Goal: Task Accomplishment & Management: Complete application form

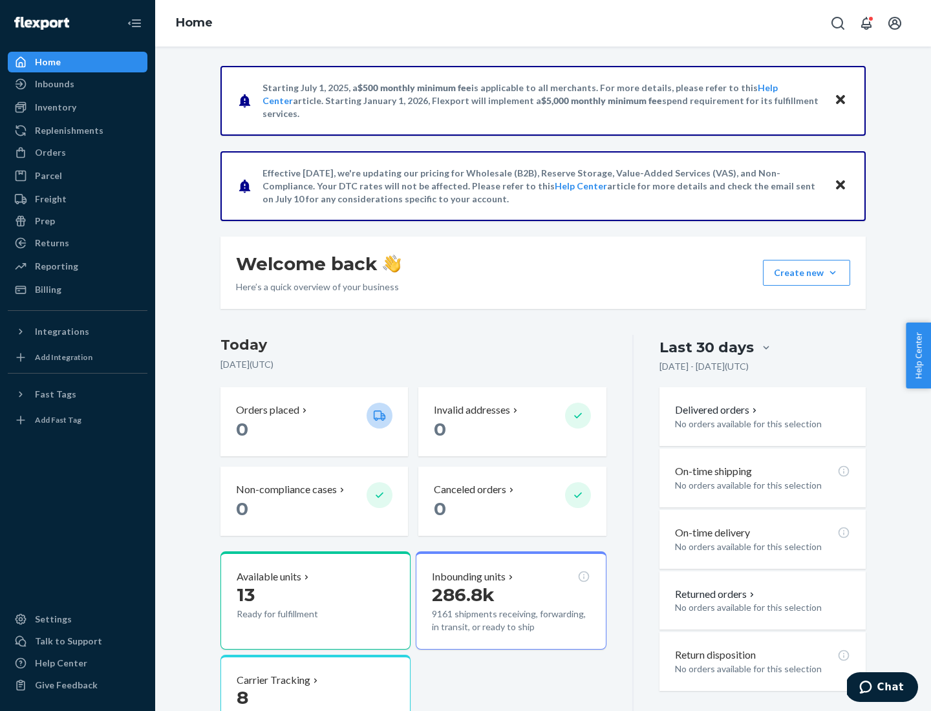
click at [833, 273] on button "Create new Create new inbound Create new order Create new product" at bounding box center [806, 273] width 87 height 26
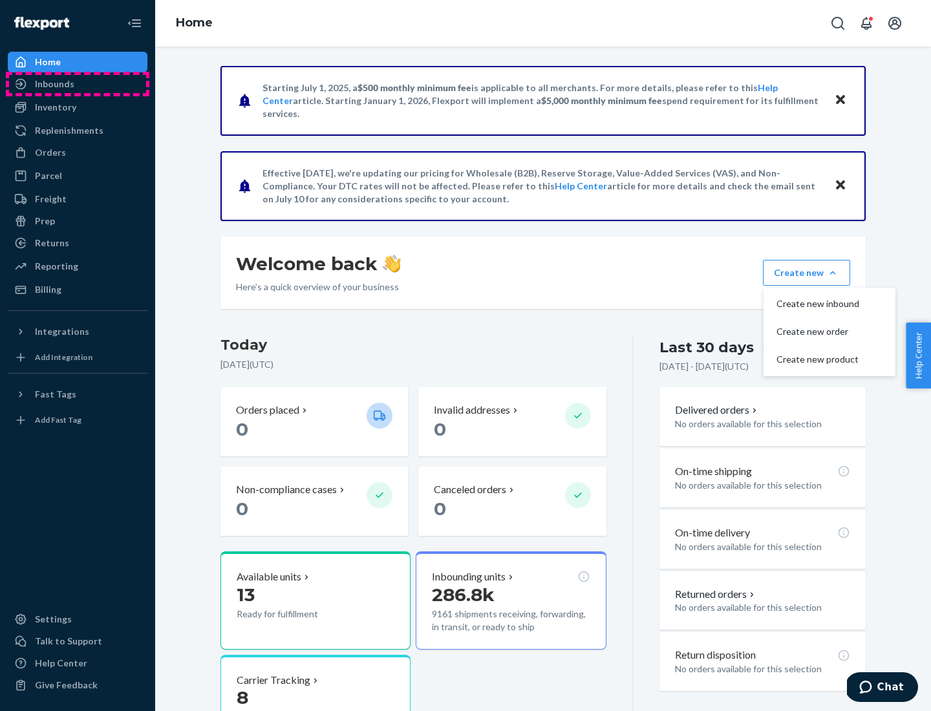
click at [78, 84] on div "Inbounds" at bounding box center [77, 84] width 137 height 18
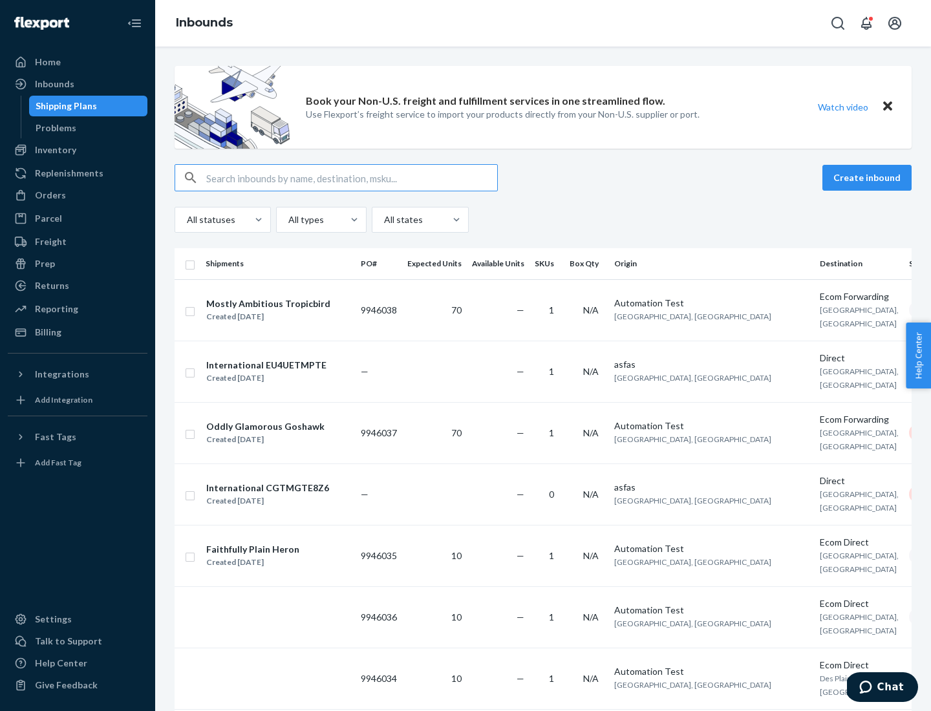
click at [869, 178] on button "Create inbound" at bounding box center [867, 178] width 89 height 26
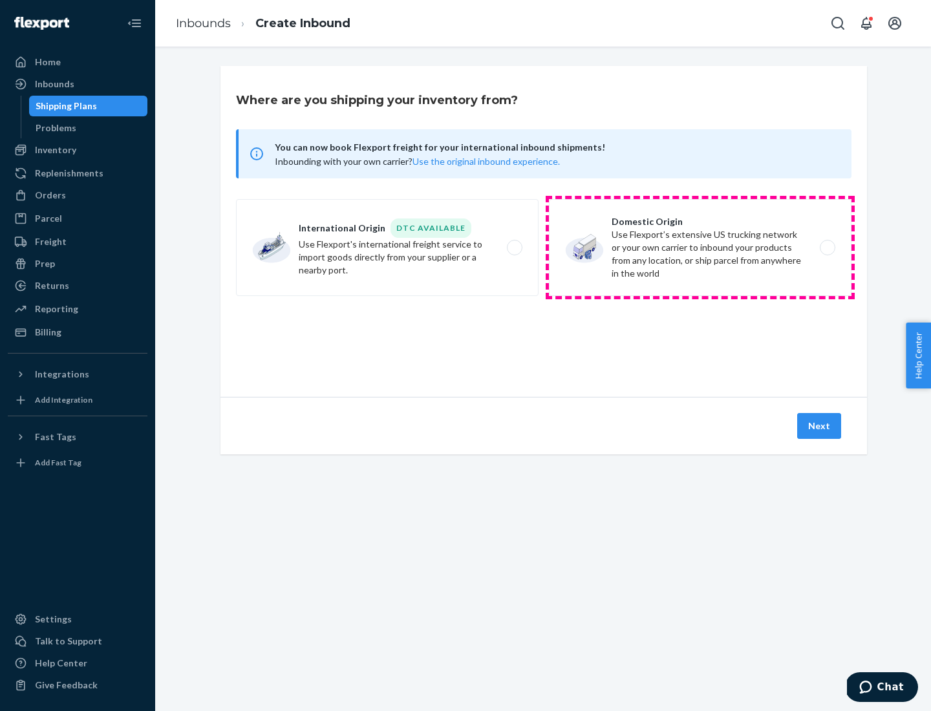
click at [700, 248] on label "Domestic Origin Use Flexport’s extensive US trucking network or your own carrie…" at bounding box center [700, 247] width 303 height 97
click at [827, 248] on input "Domestic Origin Use Flexport’s extensive US trucking network or your own carrie…" at bounding box center [831, 248] width 8 height 8
radio input "true"
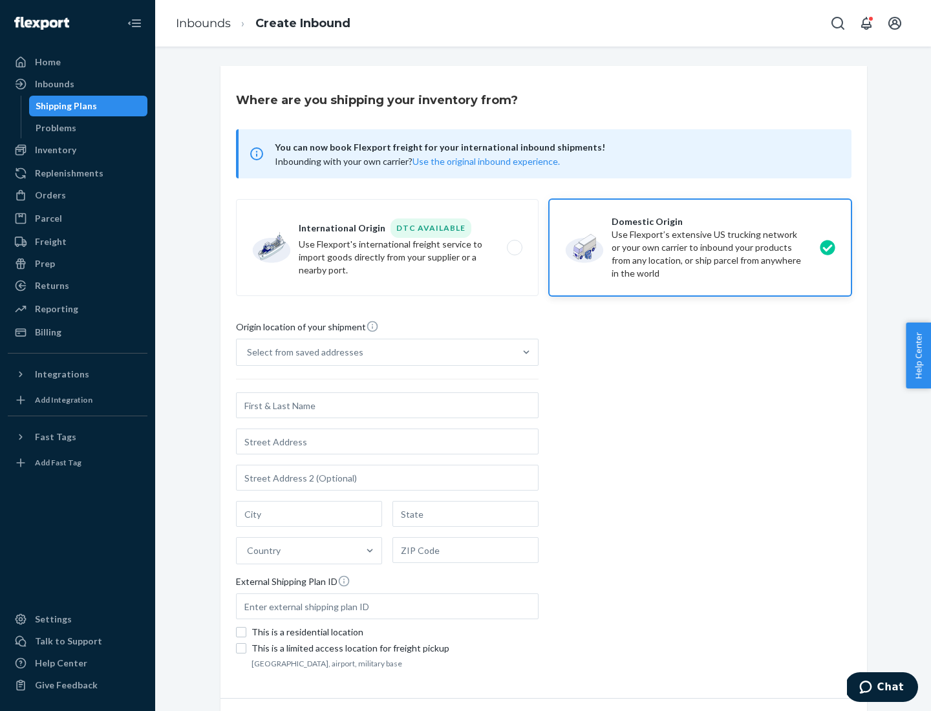
click at [376, 352] on div "Select from saved addresses" at bounding box center [376, 353] width 278 height 26
click at [248, 352] on input "Select from saved addresses" at bounding box center [247, 352] width 1 height 13
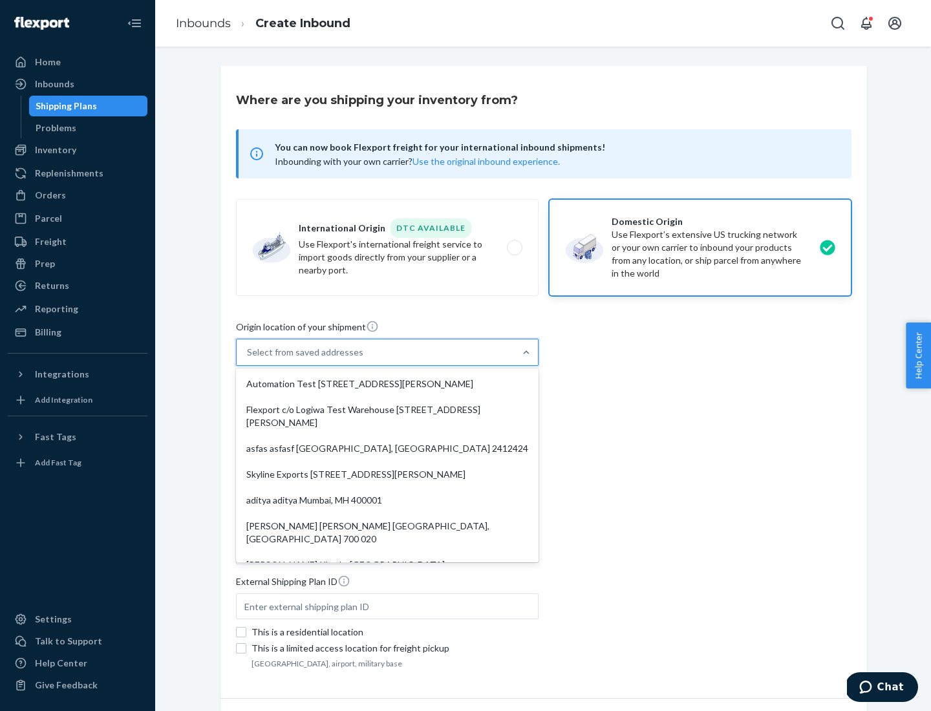
scroll to position [5, 0]
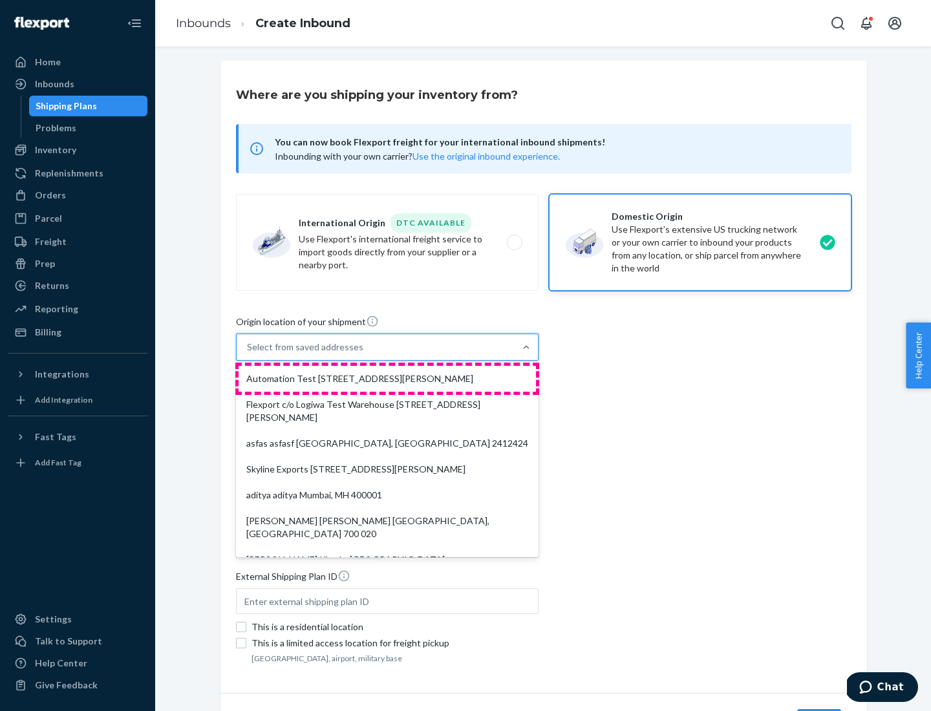
click at [387, 379] on div "Automation Test [STREET_ADDRESS][PERSON_NAME]" at bounding box center [387, 379] width 297 height 26
click at [248, 354] on input "option Automation Test [STREET_ADDRESS][PERSON_NAME]. 9 results available. Use …" at bounding box center [247, 347] width 1 height 13
type input "Automation Test"
type input "9th Floor"
type input "[GEOGRAPHIC_DATA]"
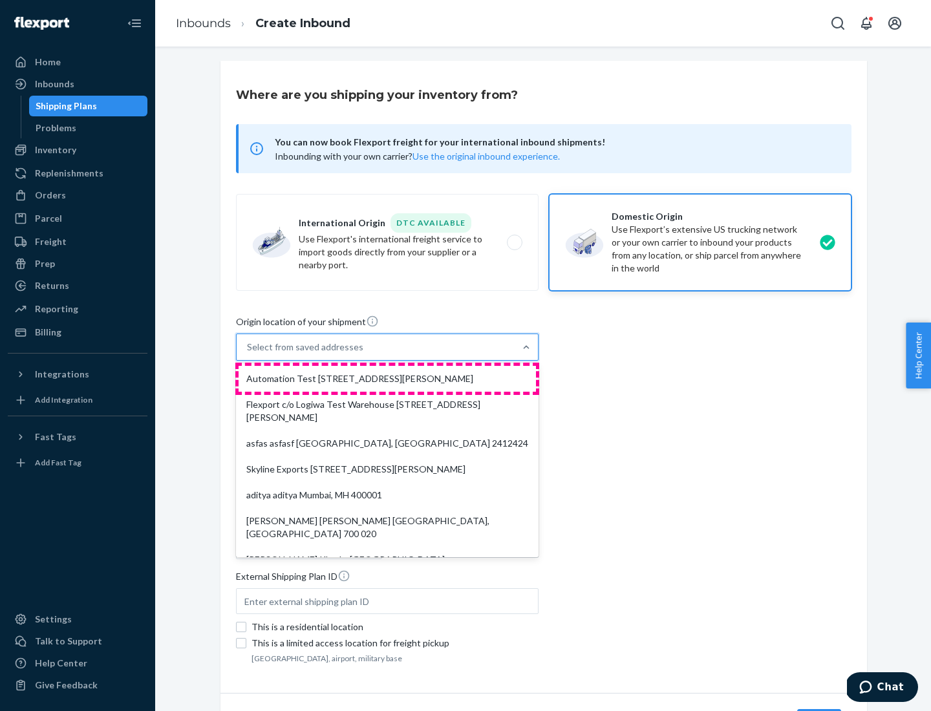
type input "CA"
type input "94104"
type input "[STREET_ADDRESS][PERSON_NAME]"
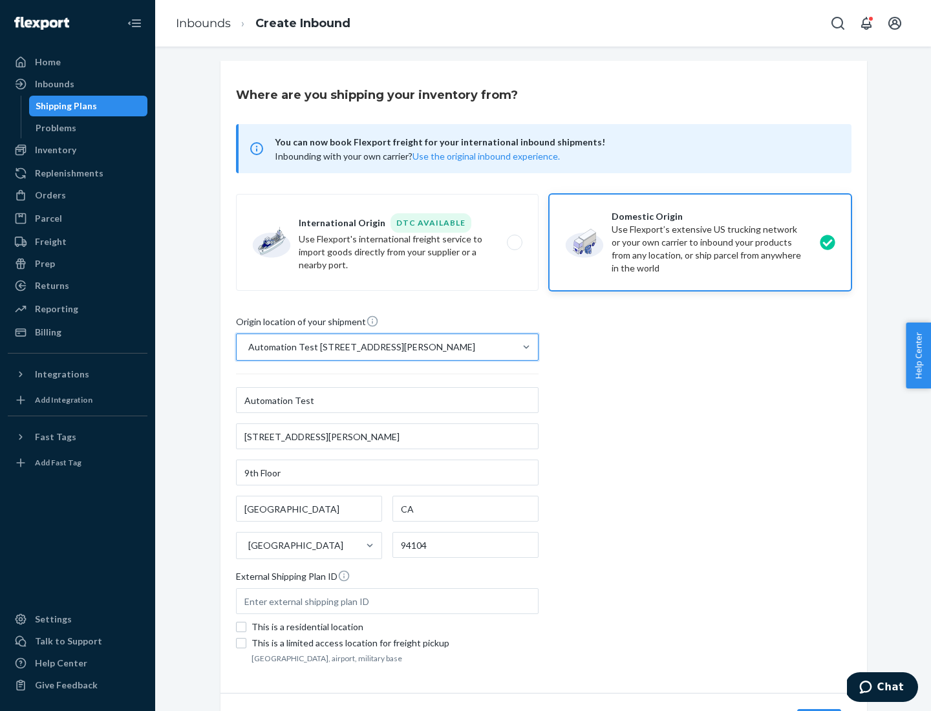
scroll to position [76, 0]
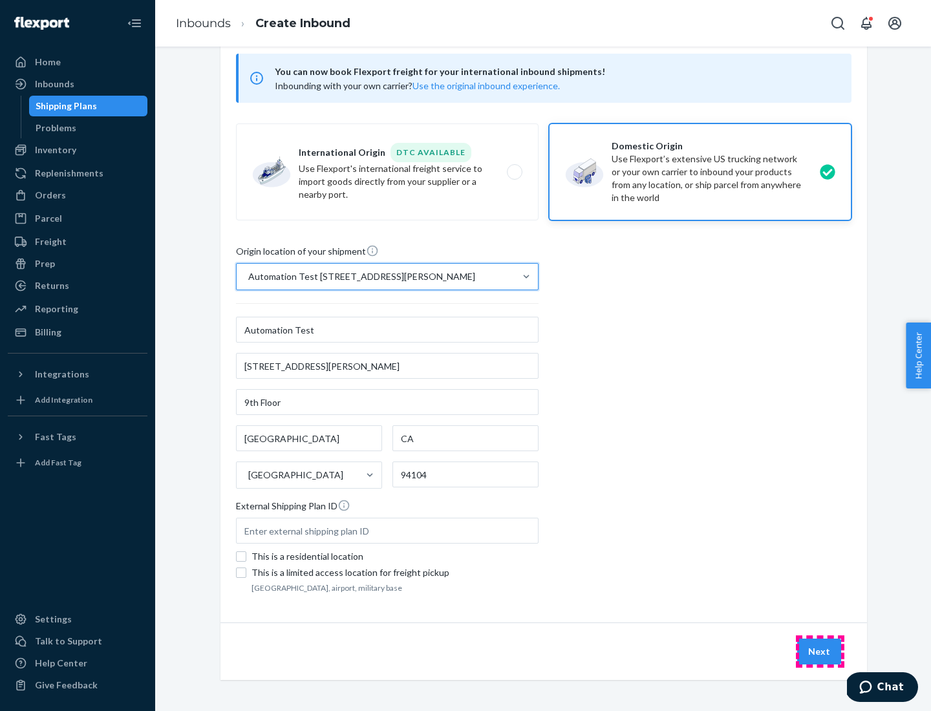
click at [820, 652] on button "Next" at bounding box center [819, 652] width 44 height 26
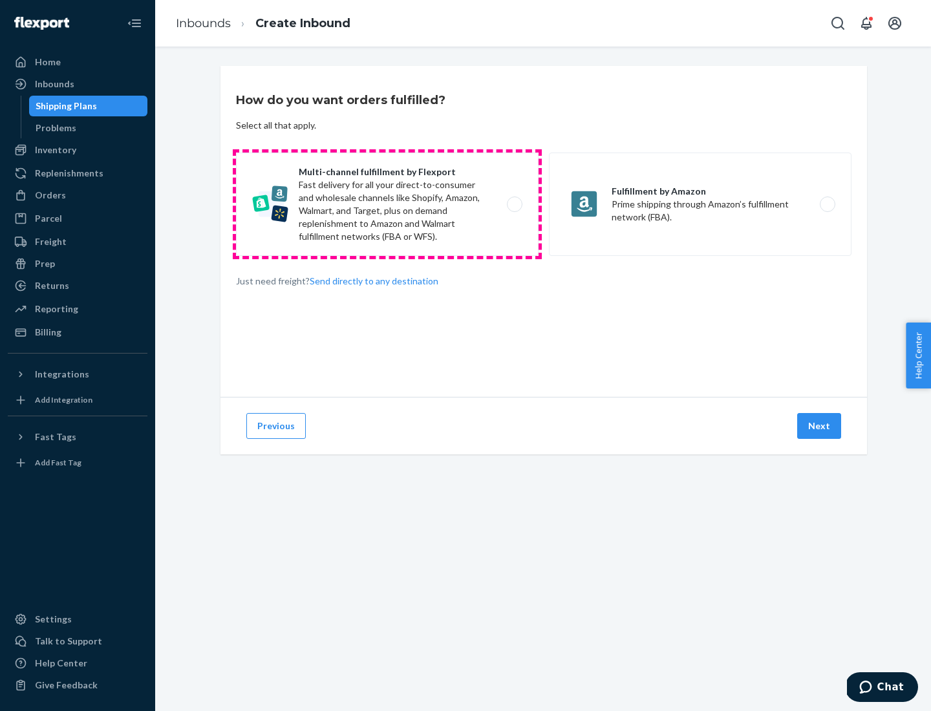
click at [387, 204] on label "Multi-channel fulfillment by Flexport Fast delivery for all your direct-to-cons…" at bounding box center [387, 204] width 303 height 103
click at [514, 204] on input "Multi-channel fulfillment by Flexport Fast delivery for all your direct-to-cons…" at bounding box center [518, 204] width 8 height 8
radio input "true"
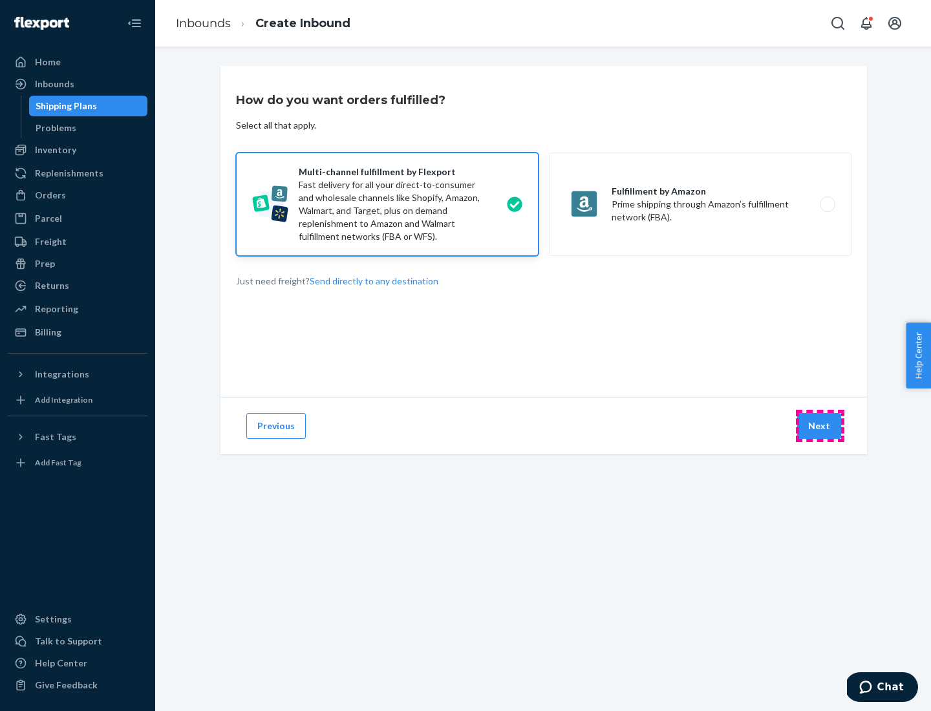
click at [820, 426] on button "Next" at bounding box center [819, 426] width 44 height 26
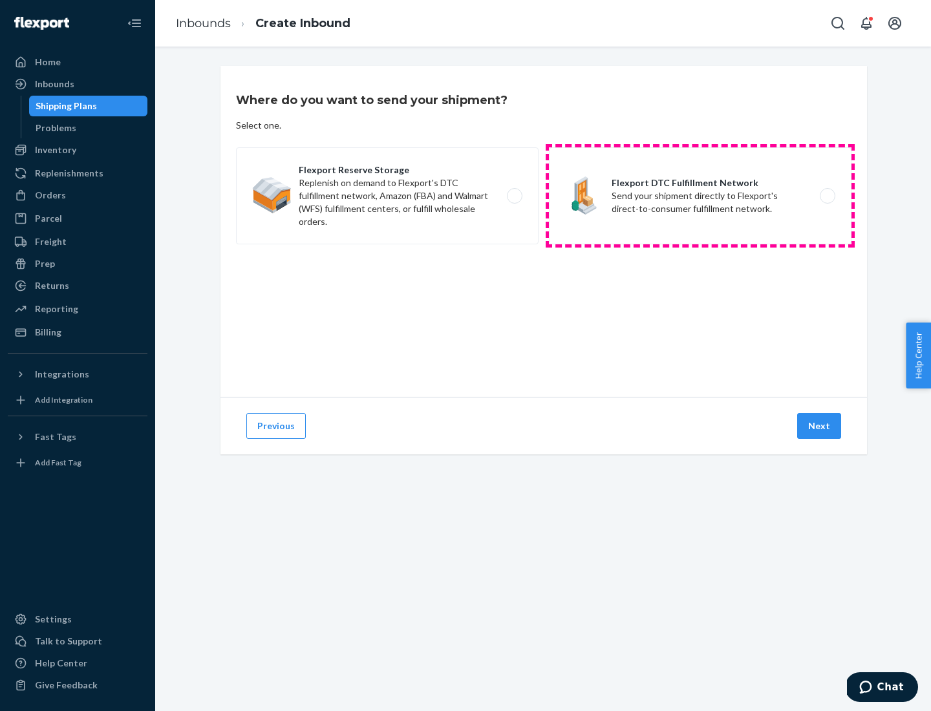
click at [700, 196] on label "Flexport DTC Fulfillment Network Send your shipment directly to Flexport's dire…" at bounding box center [700, 195] width 303 height 97
click at [827, 196] on input "Flexport DTC Fulfillment Network Send your shipment directly to Flexport's dire…" at bounding box center [831, 196] width 8 height 8
radio input "true"
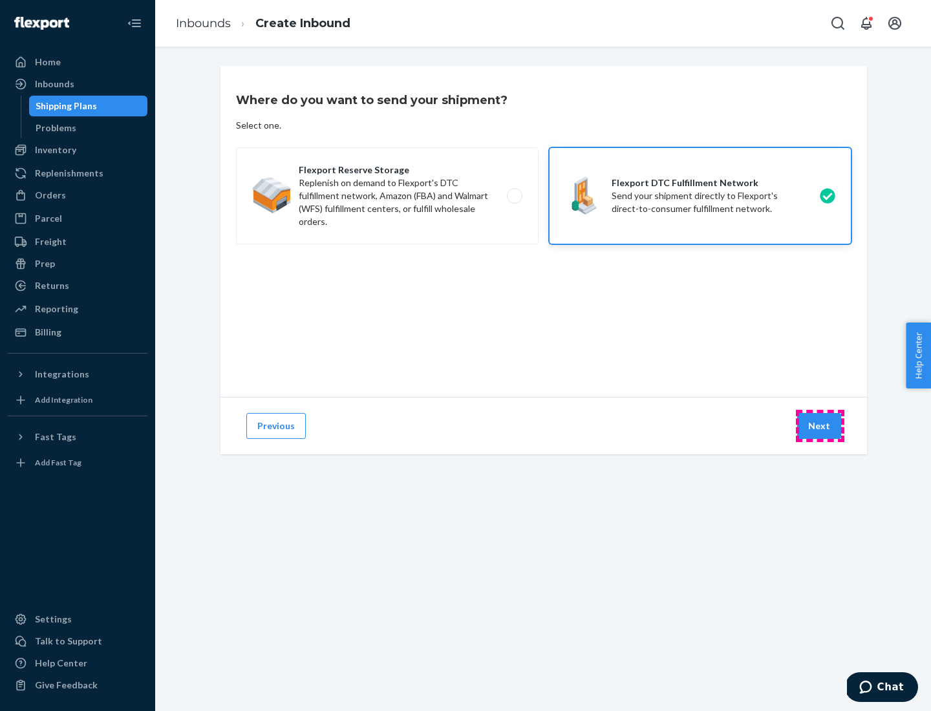
click at [820, 426] on button "Next" at bounding box center [819, 426] width 44 height 26
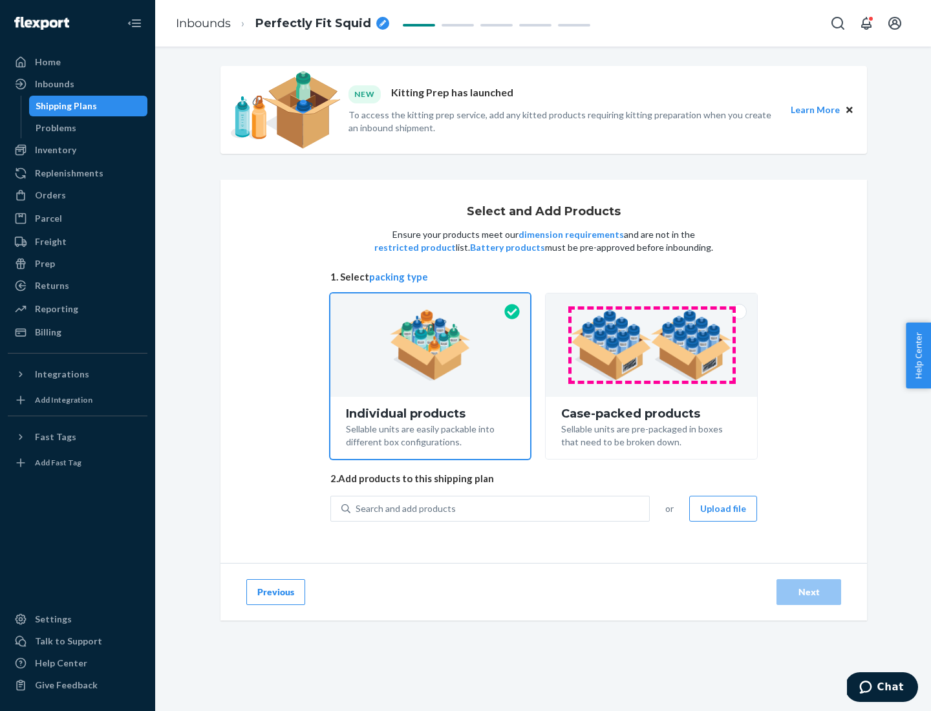
click at [652, 345] on img at bounding box center [651, 345] width 161 height 71
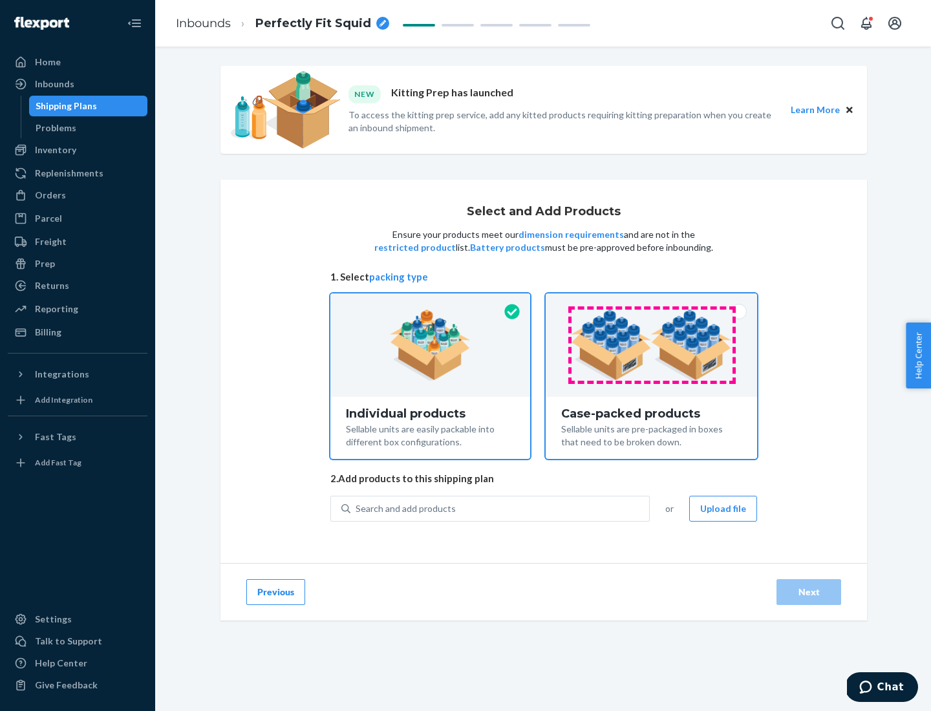
click at [652, 302] on input "Case-packed products Sellable units are pre-packaged in boxes that need to be b…" at bounding box center [651, 298] width 8 height 8
radio input "true"
radio input "false"
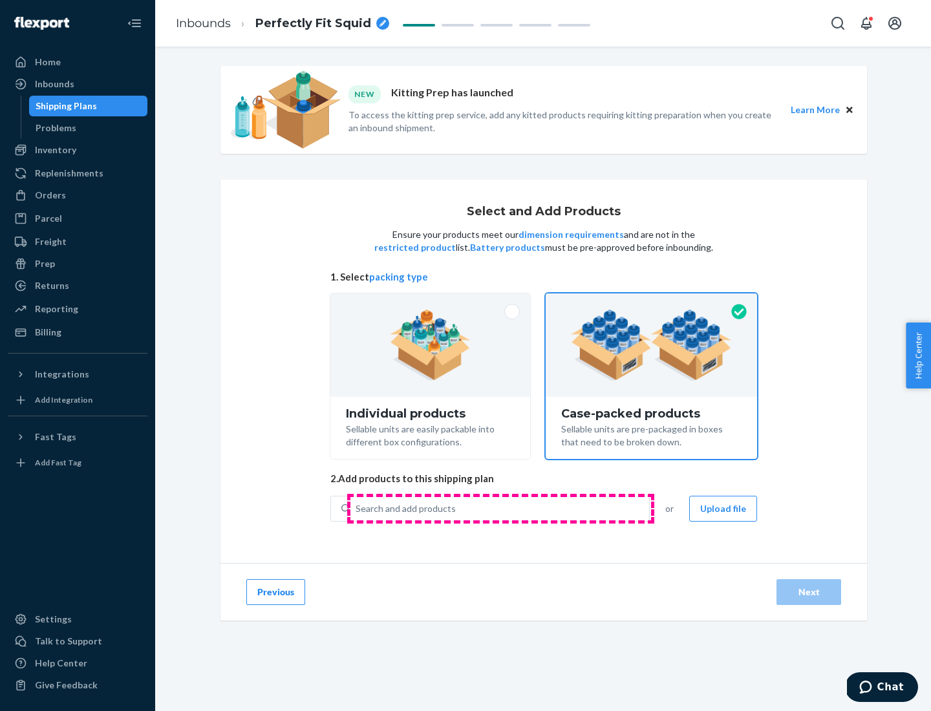
click at [501, 508] on div "Search and add products" at bounding box center [499, 508] width 299 height 23
click at [357, 508] on input "Search and add products" at bounding box center [356, 508] width 1 height 13
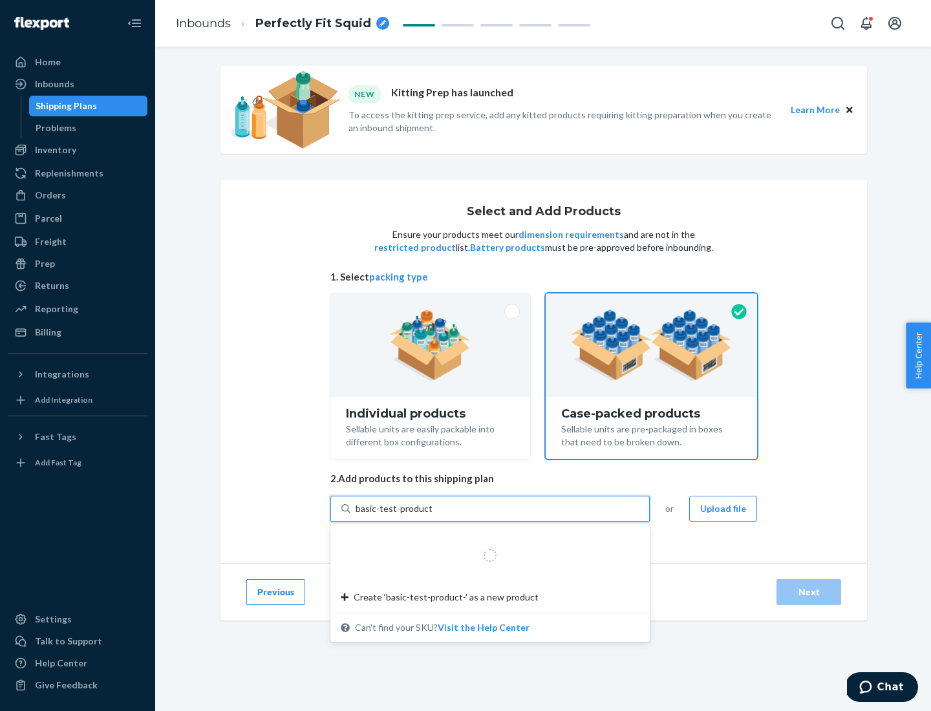
type input "basic-test-product-1"
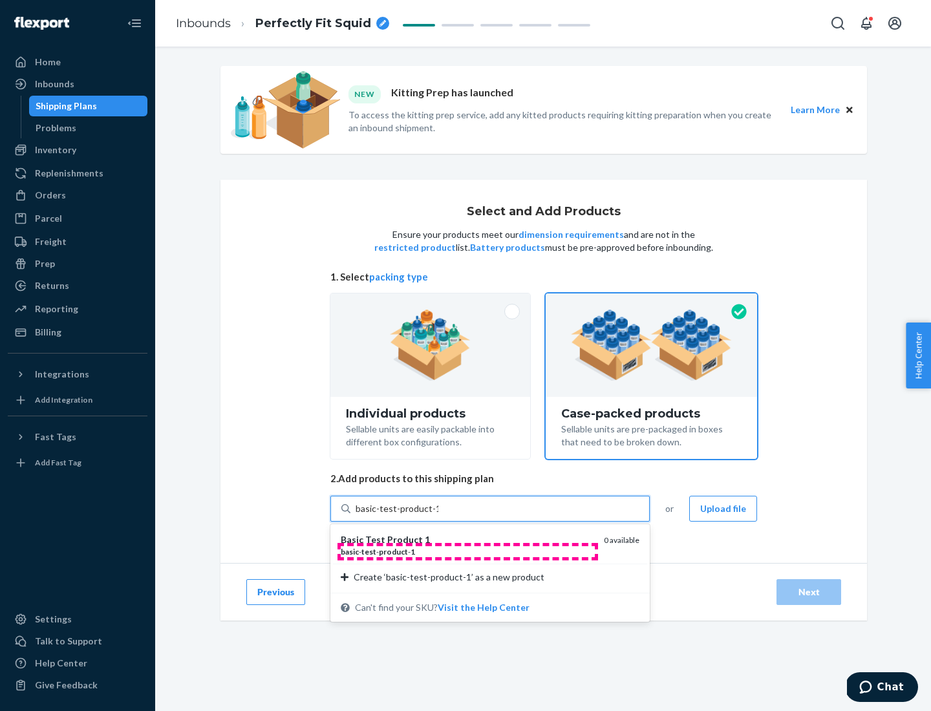
click at [468, 552] on div "basic - test - product - 1" at bounding box center [467, 551] width 253 height 11
click at [438, 515] on input "basic-test-product-1" at bounding box center [397, 508] width 83 height 13
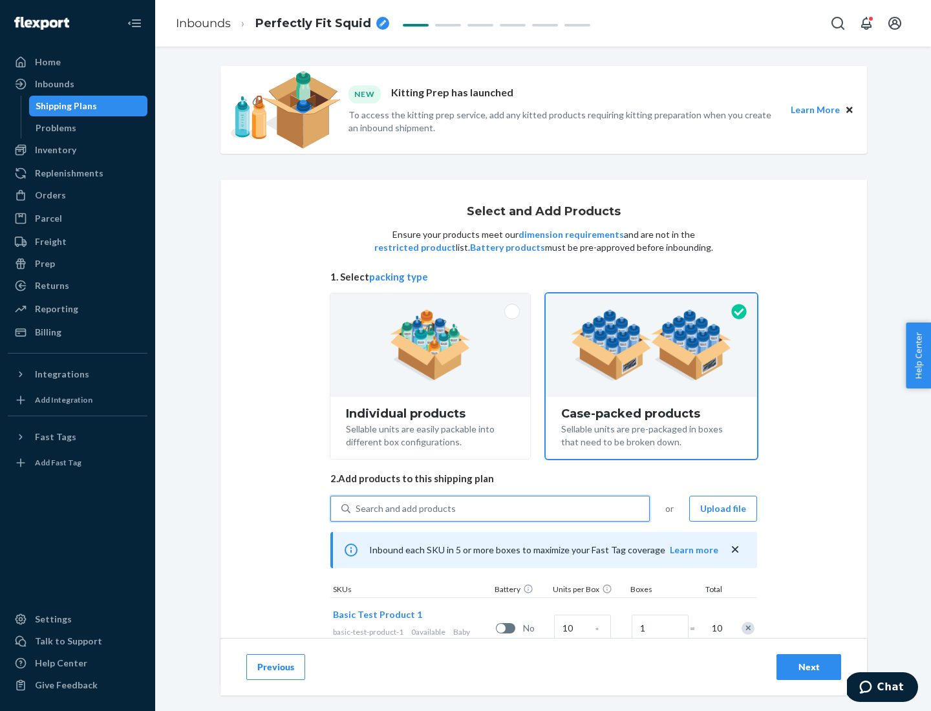
scroll to position [47, 0]
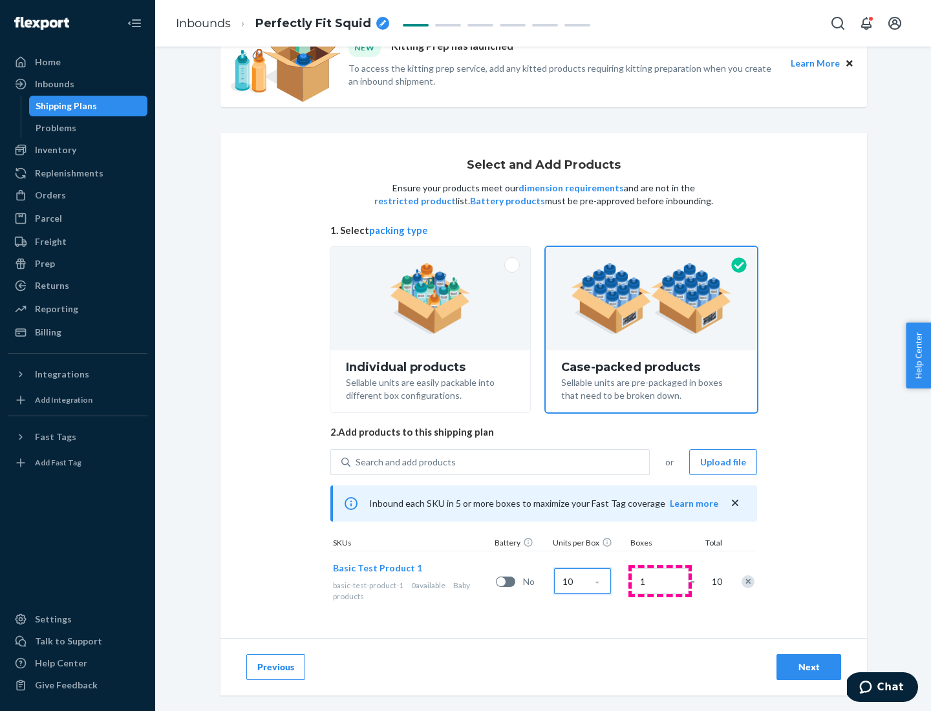
type input "10"
type input "7"
click at [809, 667] on div "Next" at bounding box center [809, 667] width 43 height 13
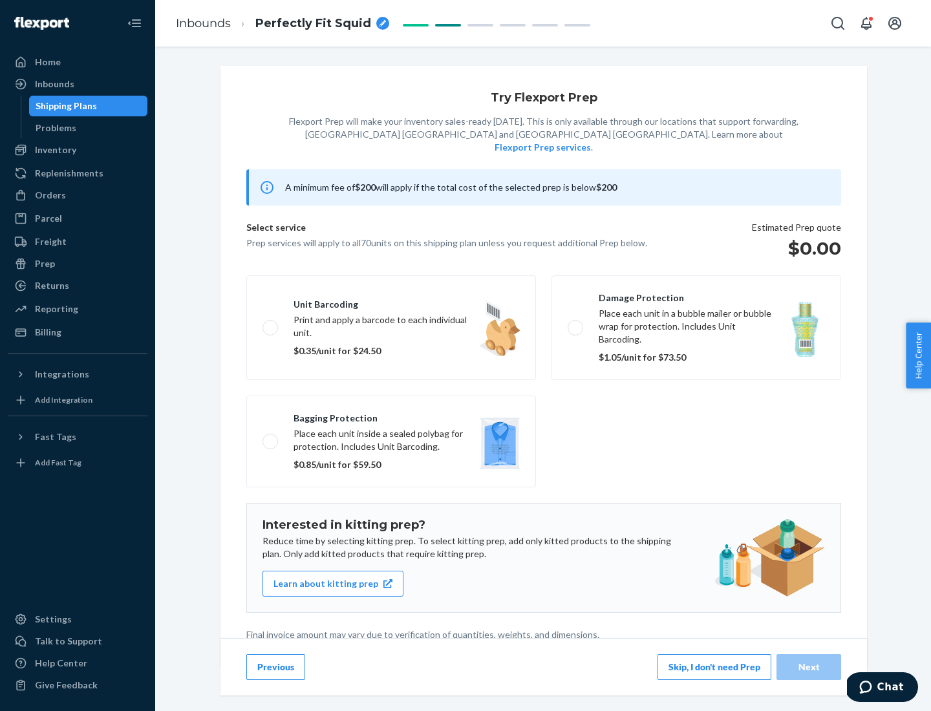
scroll to position [3, 0]
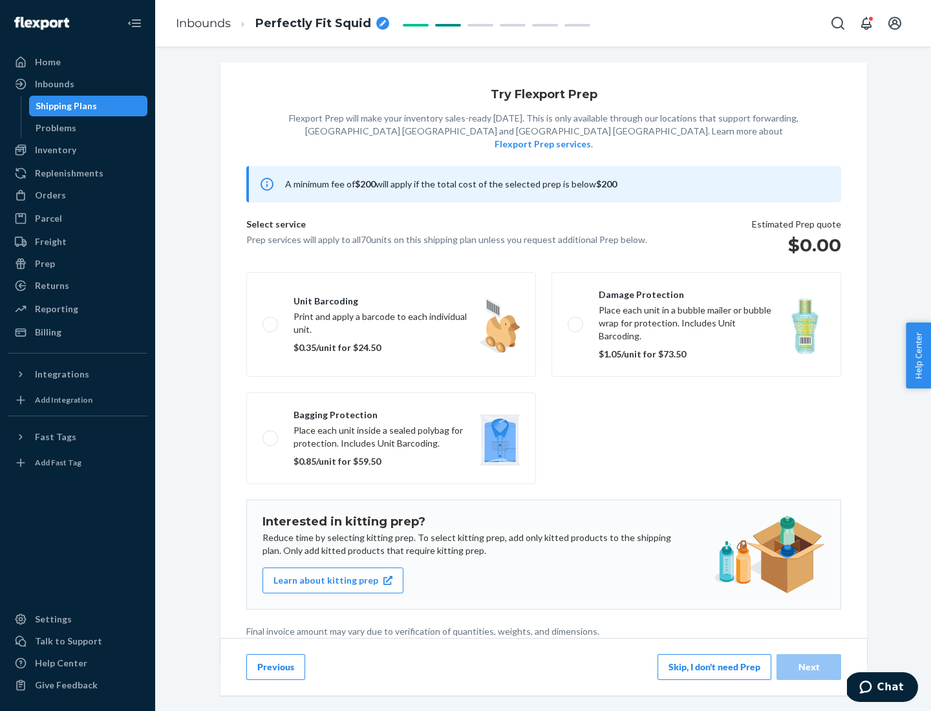
click at [715, 667] on button "Skip, I don't need Prep" at bounding box center [715, 667] width 114 height 26
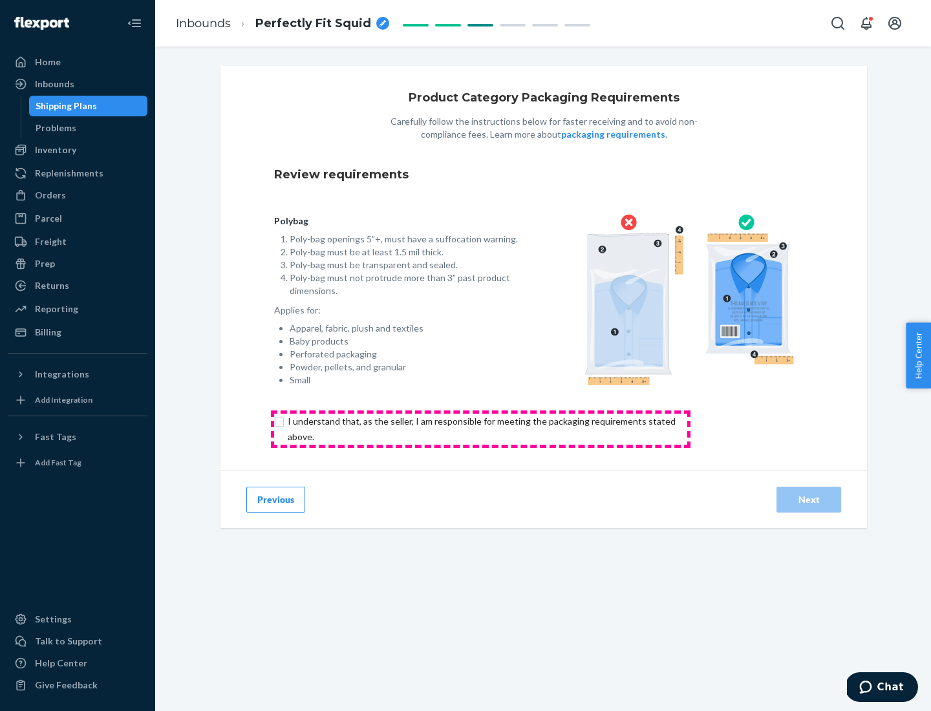
click at [480, 429] on input "checkbox" at bounding box center [489, 429] width 430 height 31
checkbox input "true"
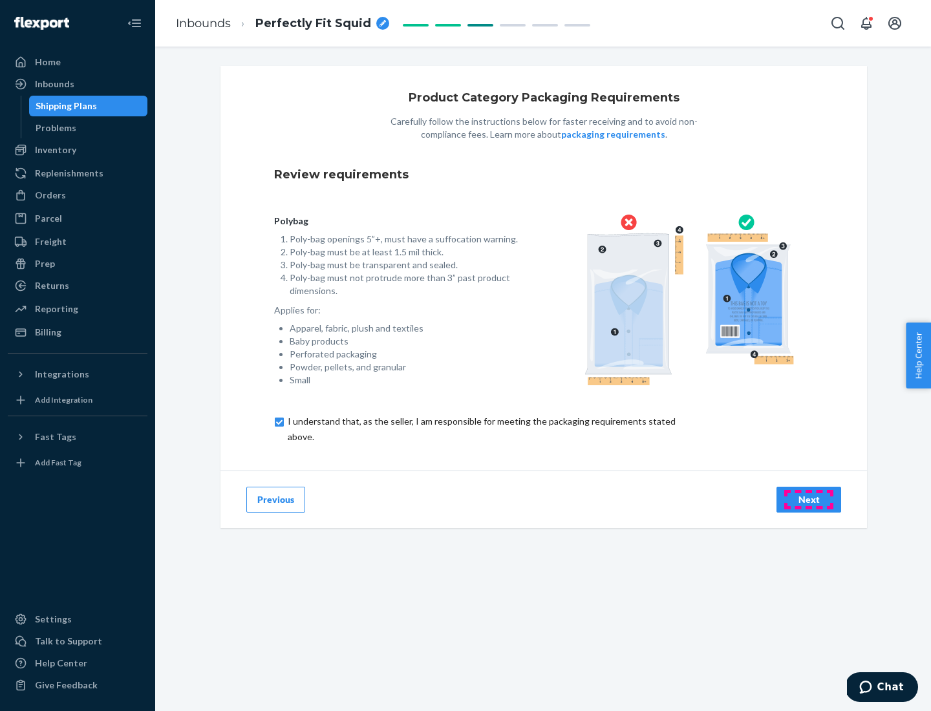
click at [809, 499] on div "Next" at bounding box center [809, 499] width 43 height 13
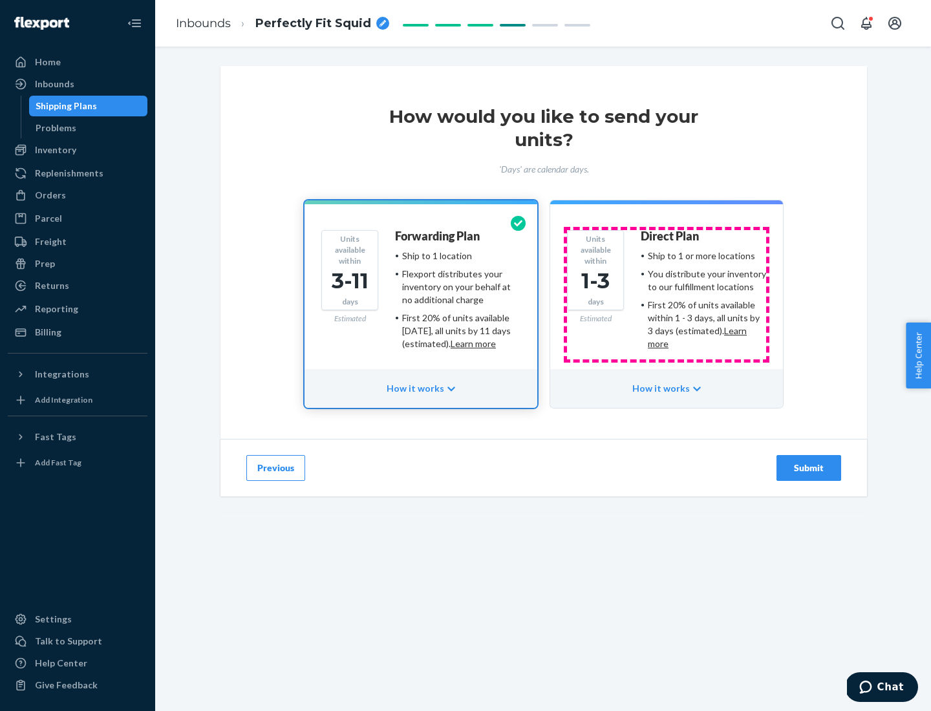
click at [667, 295] on ul "Ship to 1 or more locations You distribute your inventory to our fulfillment lo…" at bounding box center [703, 300] width 125 height 101
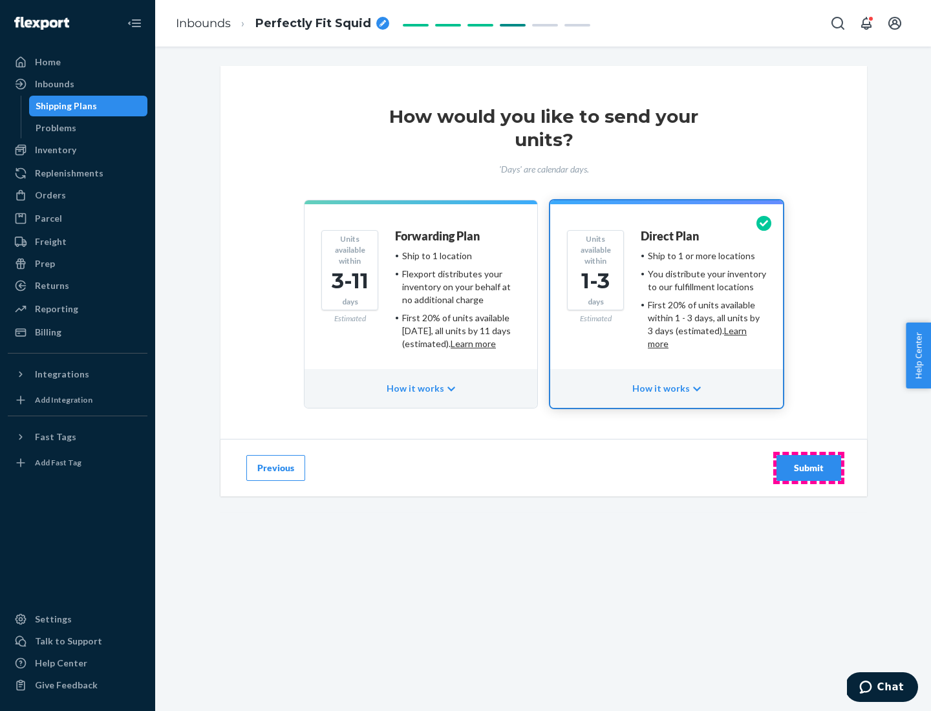
click at [809, 468] on div "Submit" at bounding box center [809, 468] width 43 height 13
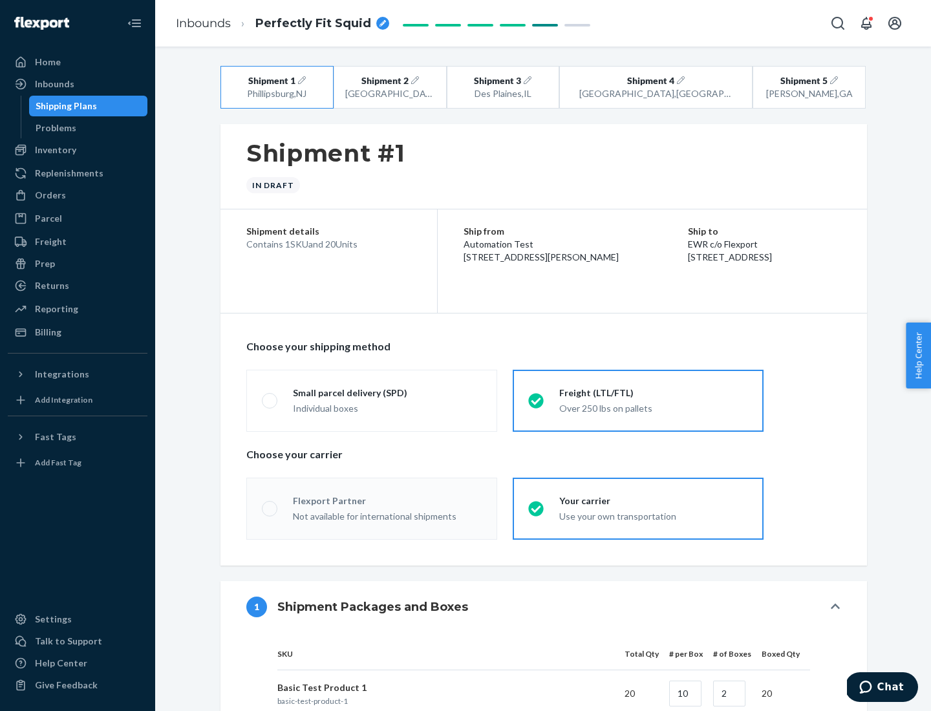
radio input "true"
radio input "false"
radio input "true"
radio input "false"
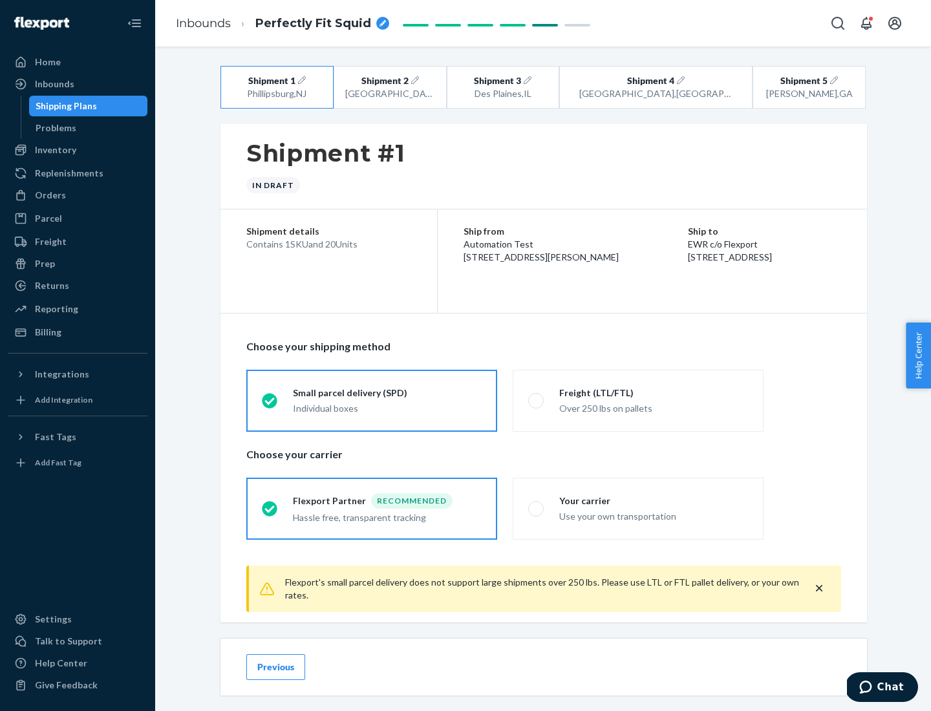
scroll to position [14, 0]
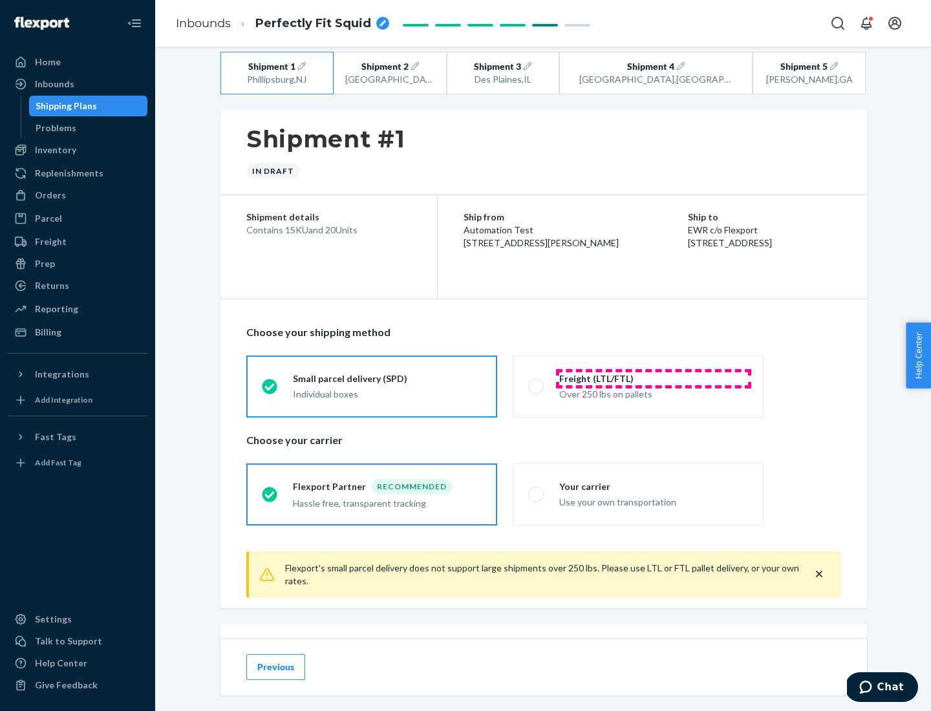
click at [654, 378] on div "Freight (LTL/FTL)" at bounding box center [653, 378] width 189 height 13
click at [537, 382] on input "Freight (LTL/FTL) Over 250 lbs on pallets" at bounding box center [532, 386] width 8 height 8
radio input "true"
radio input "false"
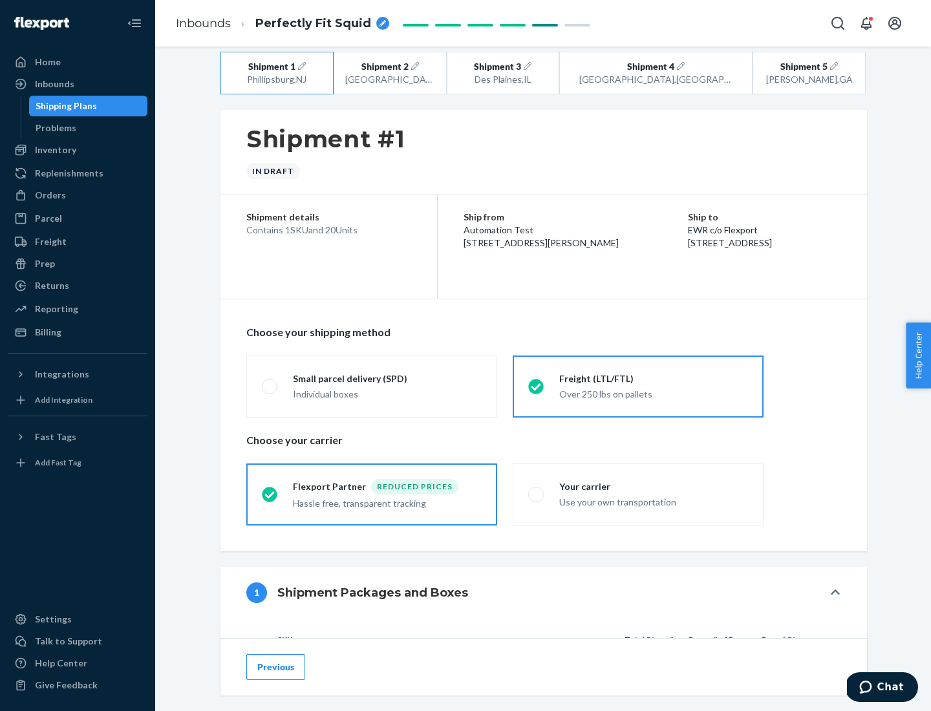
scroll to position [122, 0]
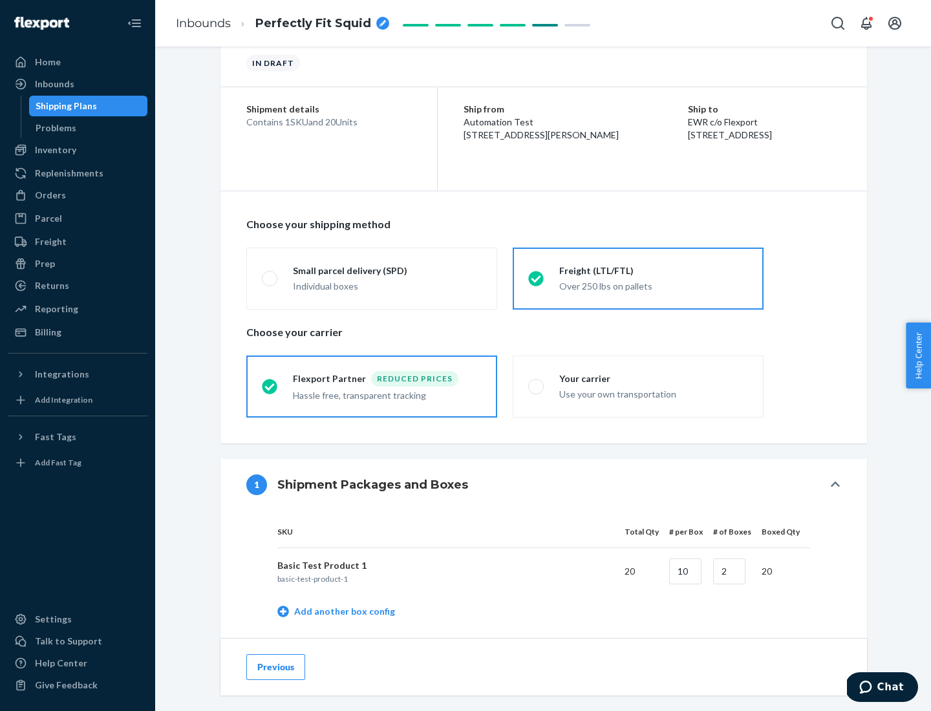
click at [654, 378] on div "Your carrier" at bounding box center [653, 378] width 189 height 13
click at [537, 382] on input "Your carrier Use your own transportation" at bounding box center [532, 386] width 8 height 8
radio input "true"
radio input "false"
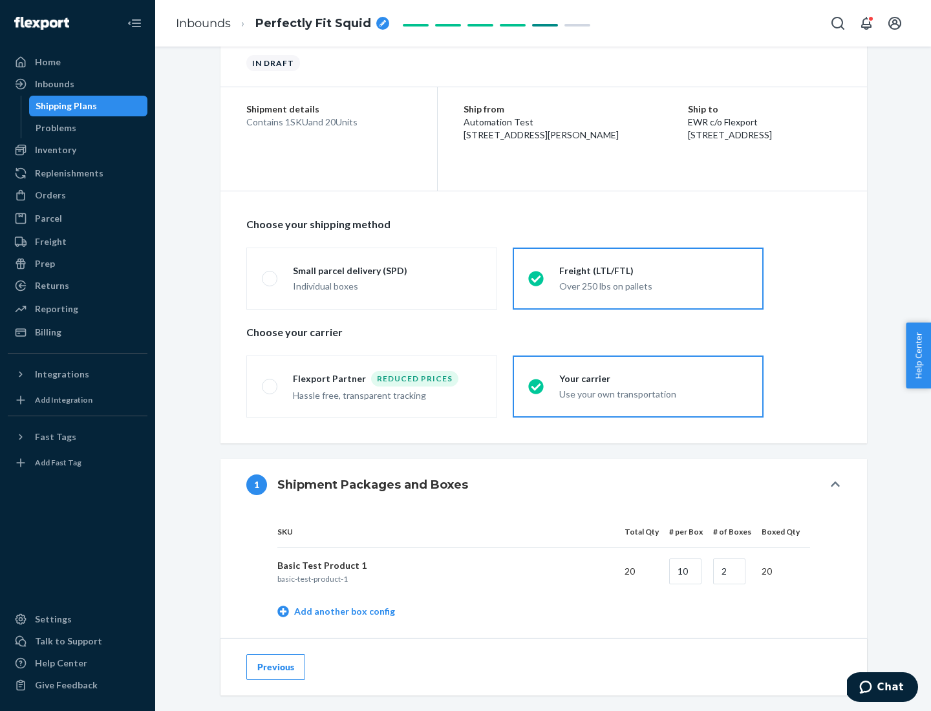
scroll to position [409, 0]
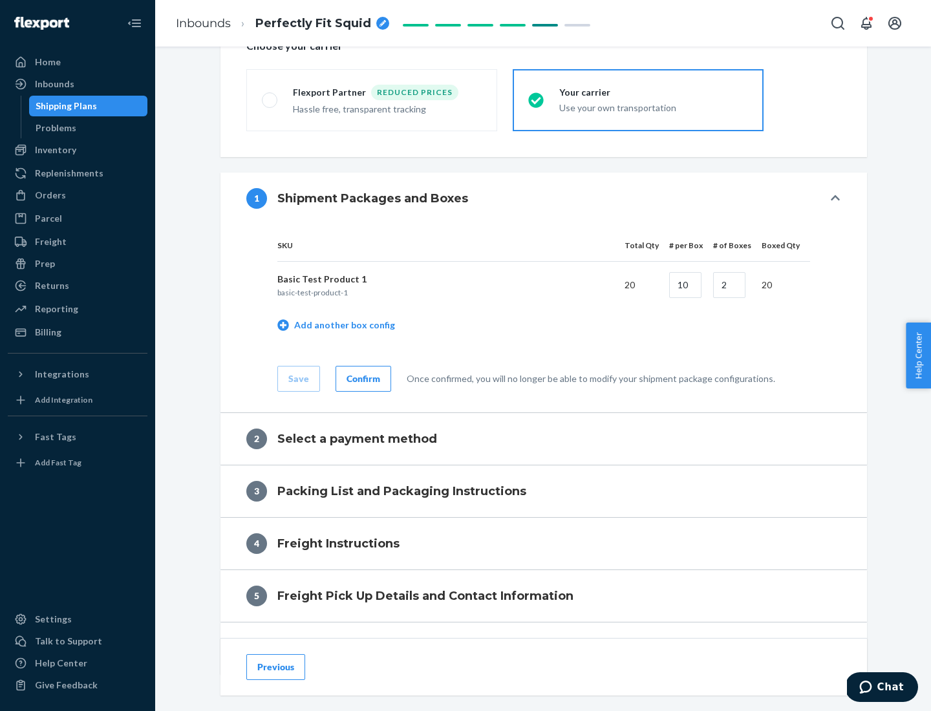
click at [361, 378] on div "Confirm" at bounding box center [364, 378] width 34 height 13
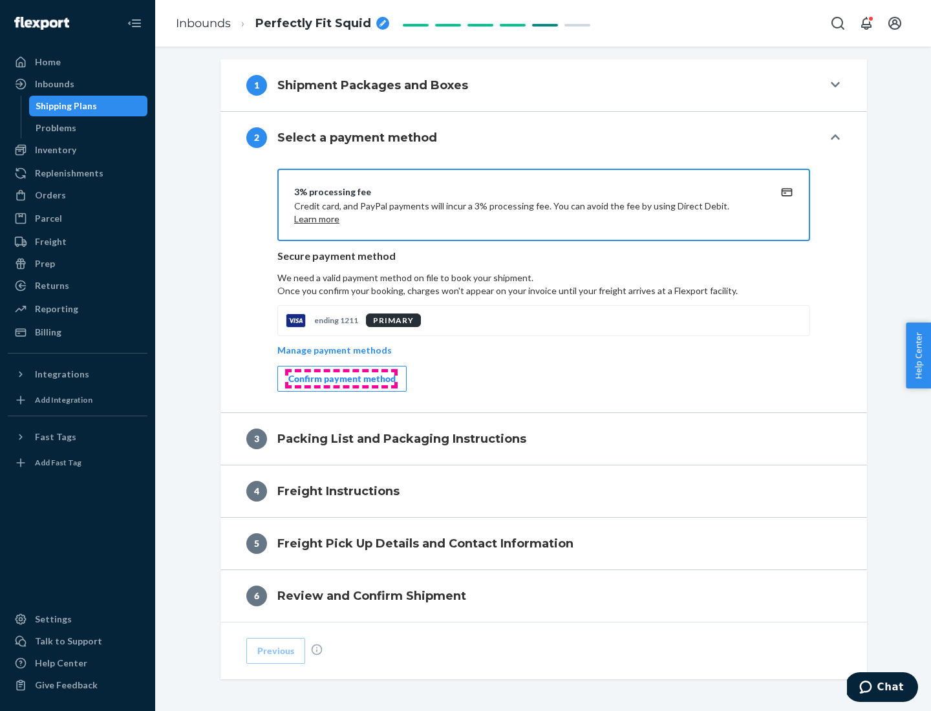
click at [341, 379] on div "Confirm payment method" at bounding box center [341, 378] width 107 height 13
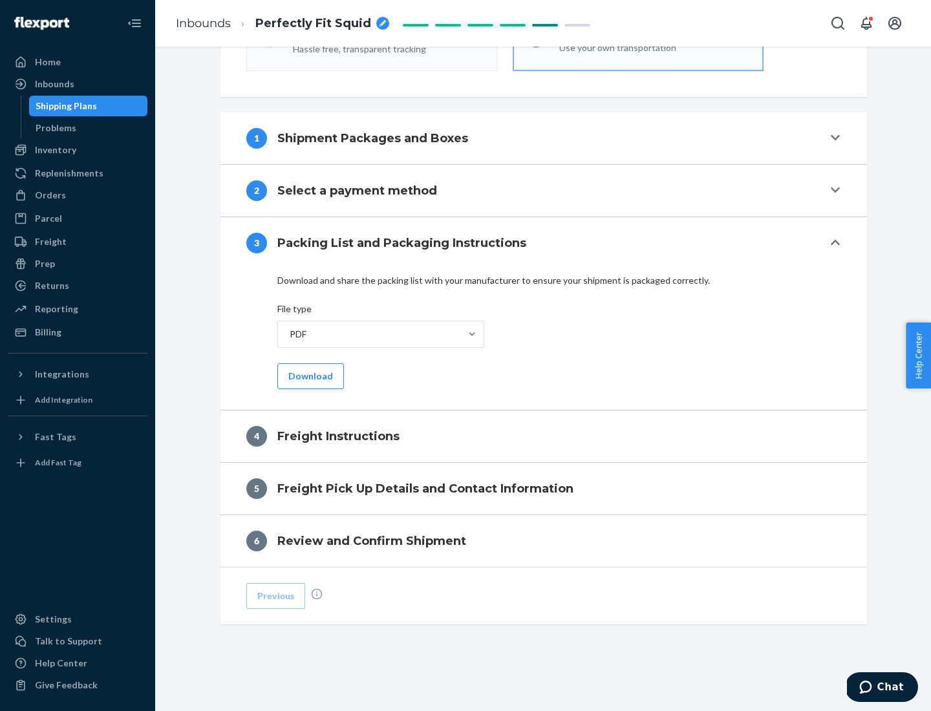
scroll to position [466, 0]
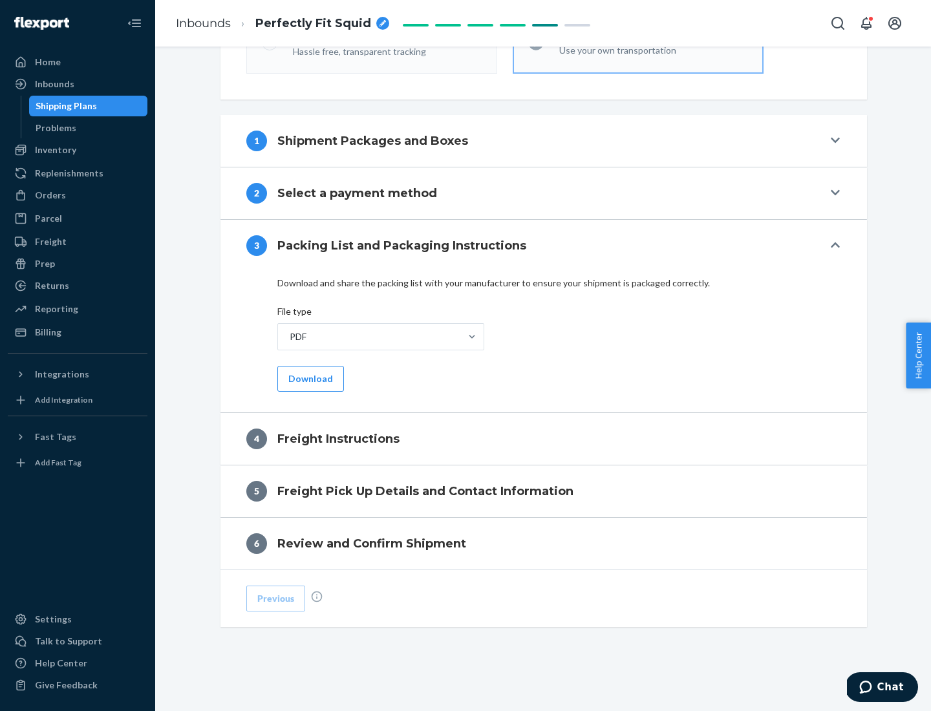
click at [309, 378] on button "Download" at bounding box center [310, 379] width 67 height 26
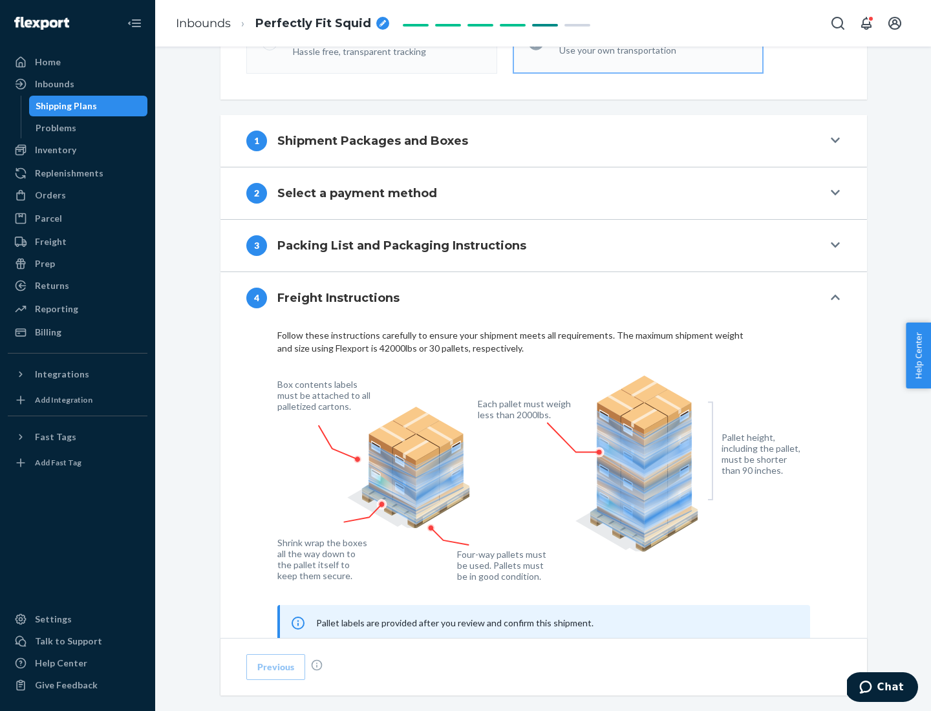
scroll to position [782, 0]
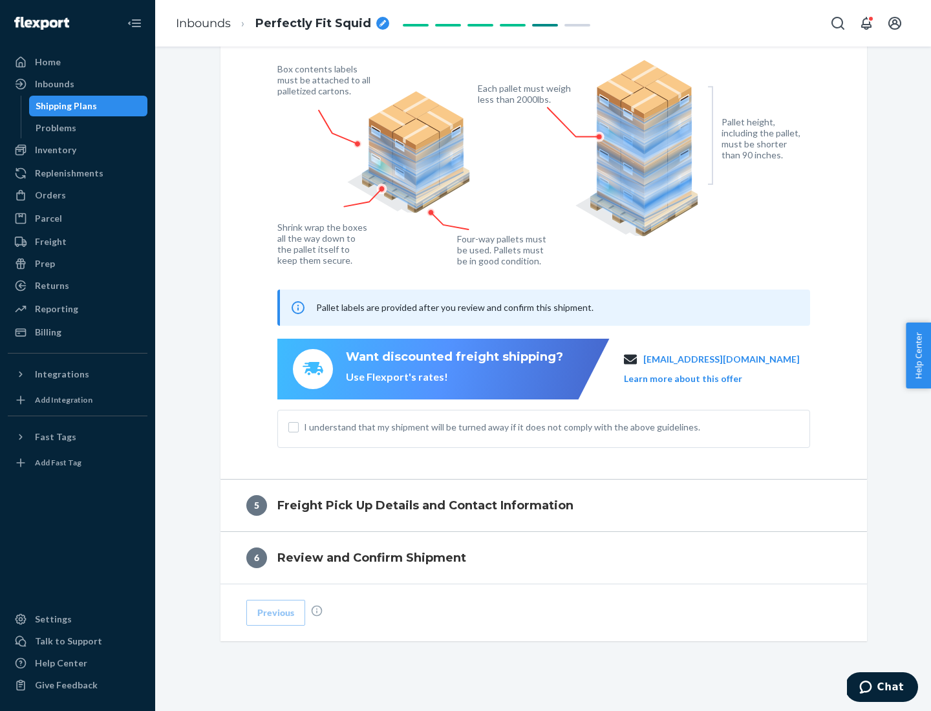
click at [699, 378] on button "Learn more about this offer" at bounding box center [683, 378] width 118 height 13
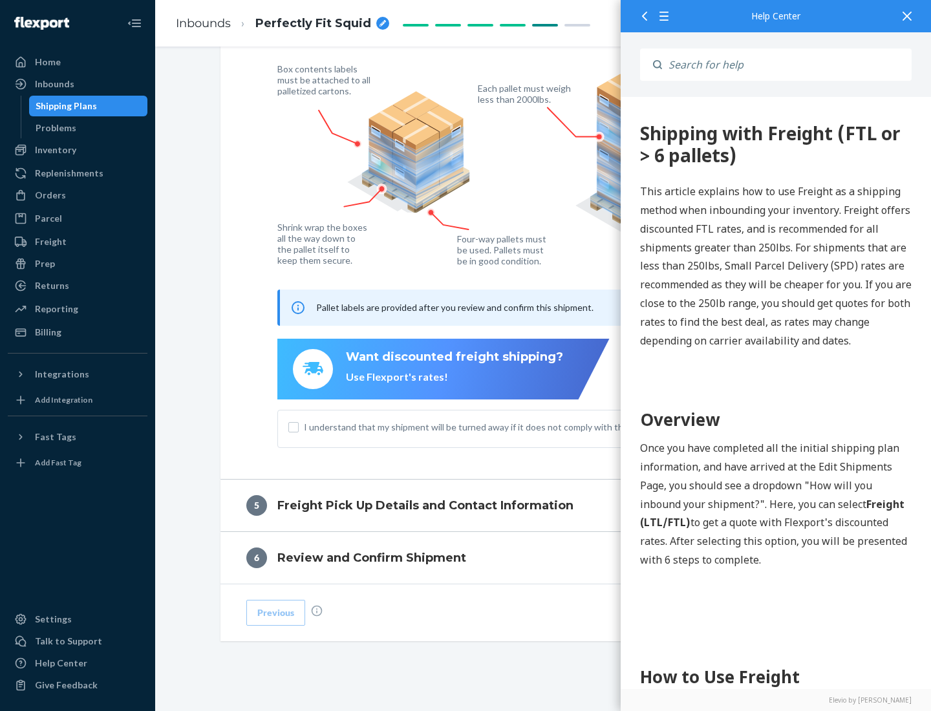
scroll to position [0, 0]
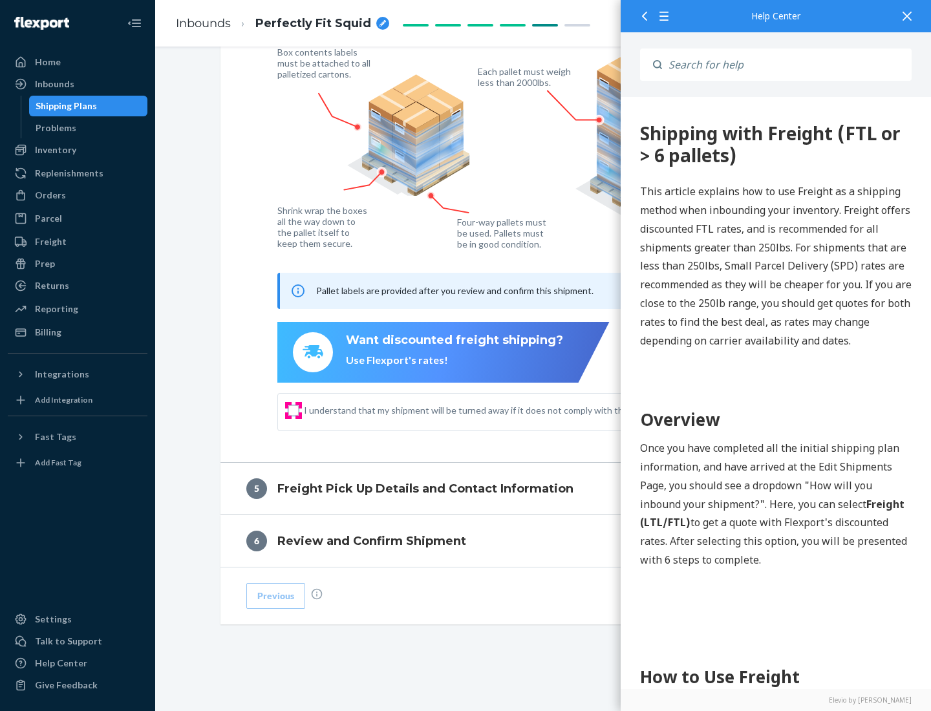
click at [294, 410] on input "I understand that my shipment will be turned away if it does not comply with th…" at bounding box center [293, 410] width 10 height 10
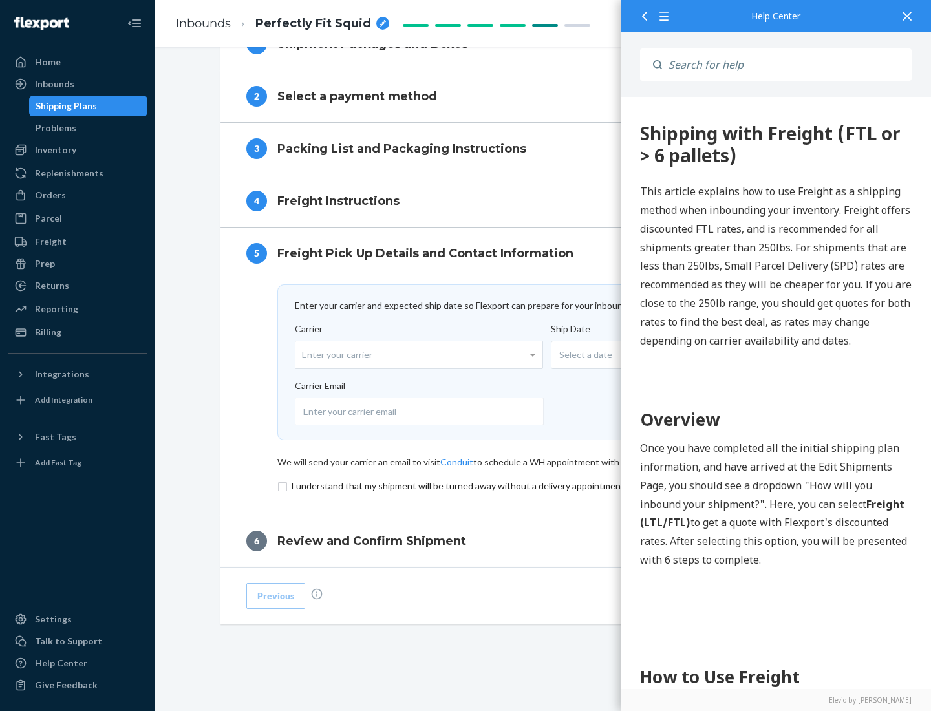
scroll to position [563, 0]
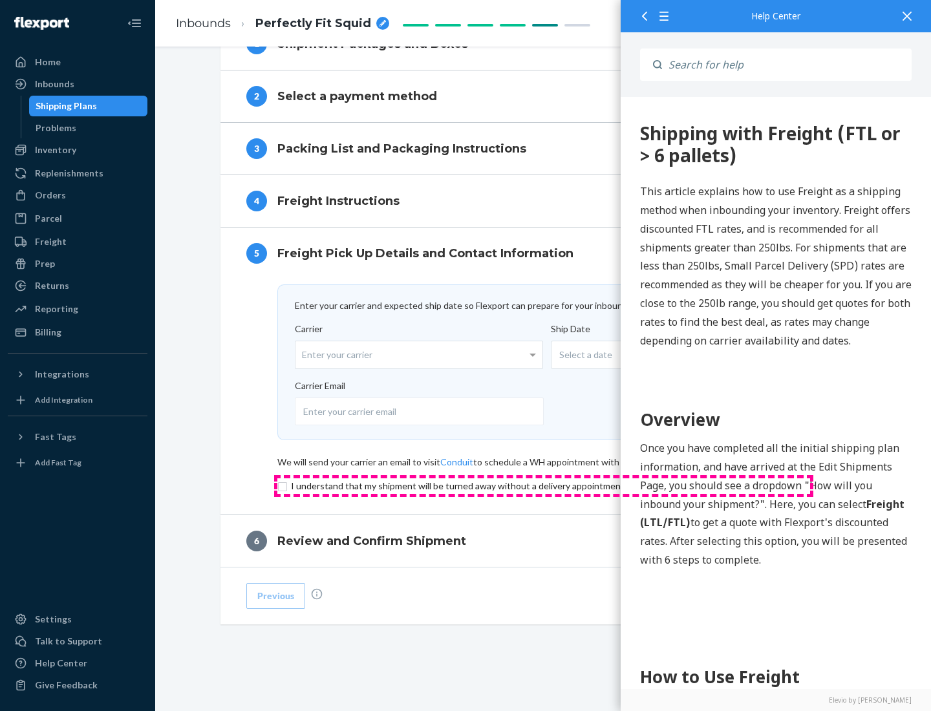
click at [544, 486] on input "checkbox" at bounding box center [543, 487] width 533 height 16
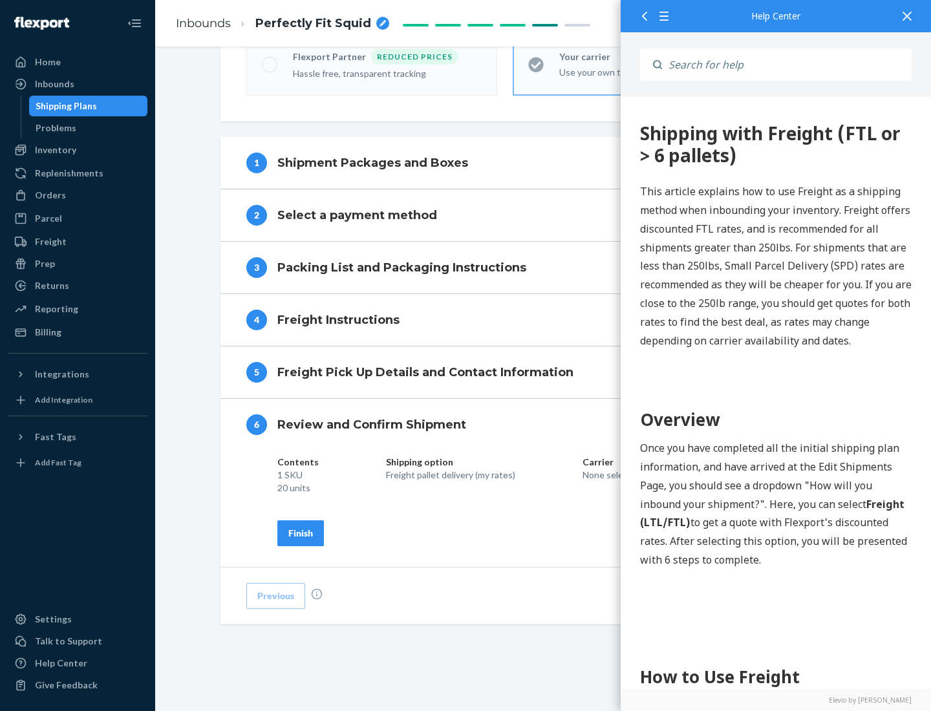
scroll to position [444, 0]
click at [301, 533] on div "Finish" at bounding box center [300, 533] width 25 height 13
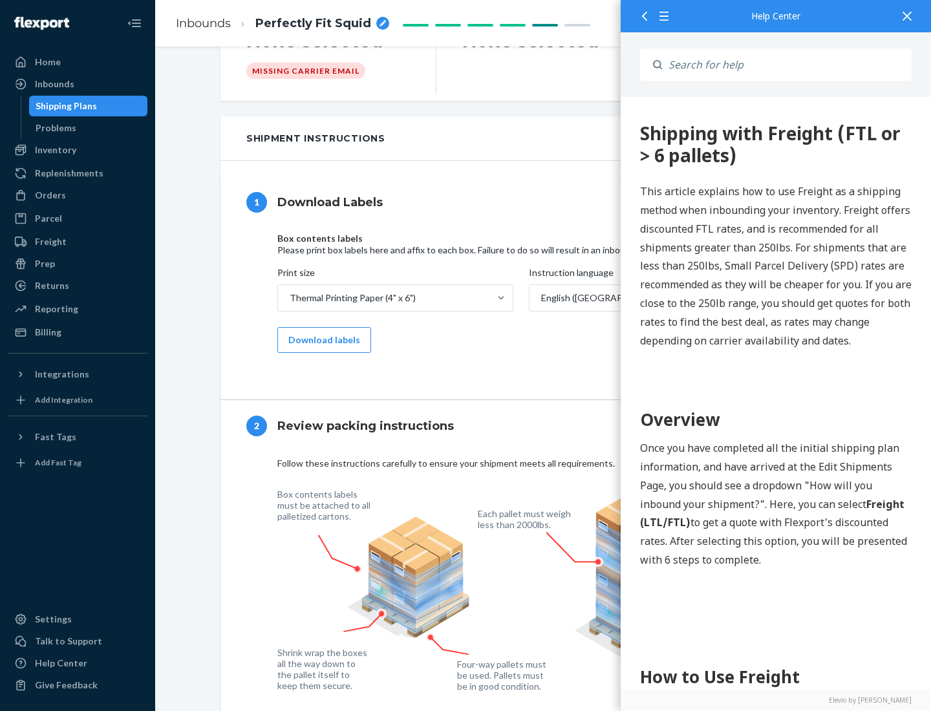
scroll to position [0, 0]
